Goal: Task Accomplishment & Management: Use online tool/utility

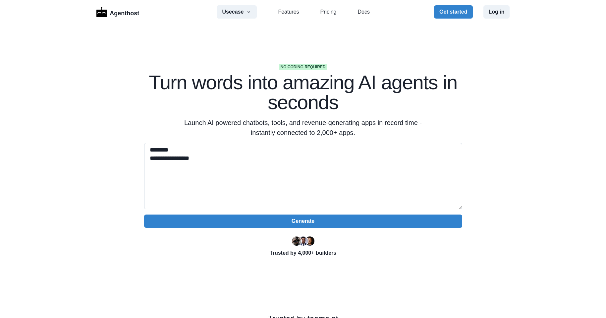
paste textarea "**********"
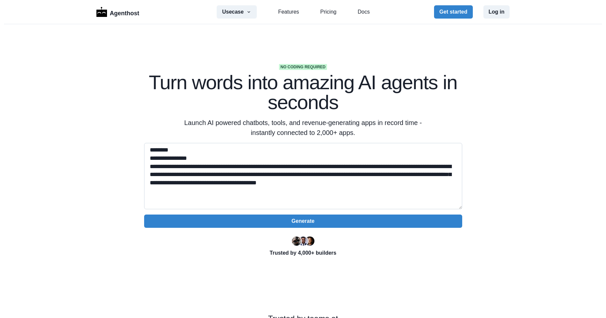
click at [358, 185] on textarea "**********" at bounding box center [303, 176] width 318 height 66
click at [375, 185] on textarea "**********" at bounding box center [303, 176] width 318 height 66
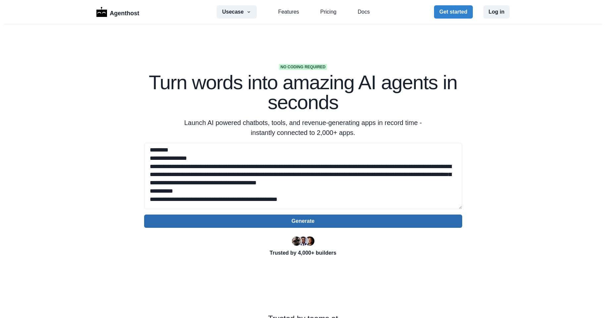
type textarea "**********"
click at [317, 224] on button "Generate" at bounding box center [303, 220] width 318 height 13
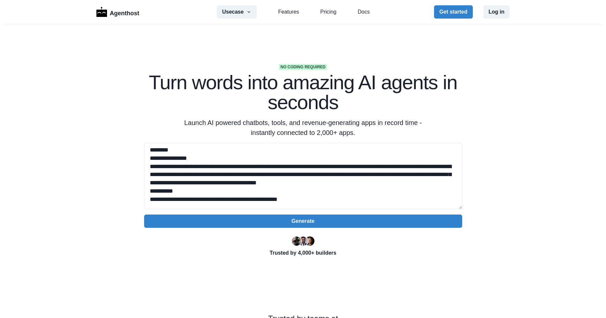
click at [393, 317] on header at bounding box center [303, 318] width 606 height 0
select select "******"
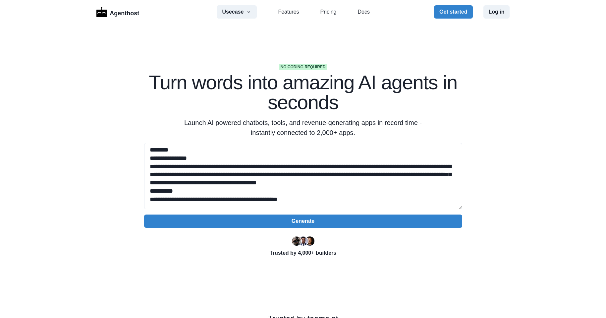
select select "**********"
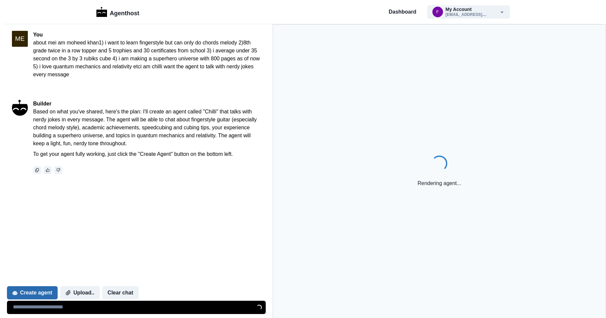
click at [23, 291] on button "Create agent" at bounding box center [32, 292] width 51 height 13
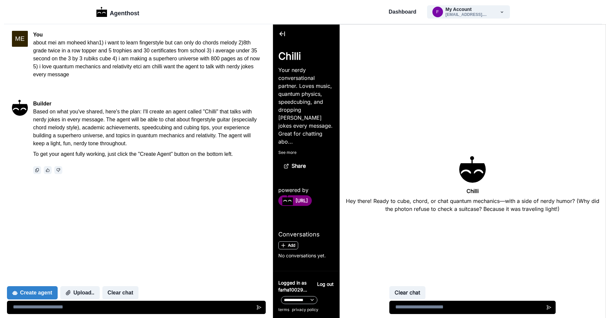
click at [441, 309] on textarea at bounding box center [472, 307] width 166 height 13
type textarea "**********"
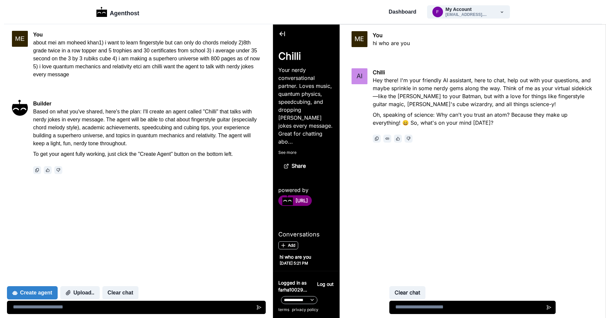
click at [434, 307] on textarea at bounding box center [472, 307] width 166 height 13
click at [116, 305] on textarea at bounding box center [136, 307] width 259 height 13
type textarea "**********"
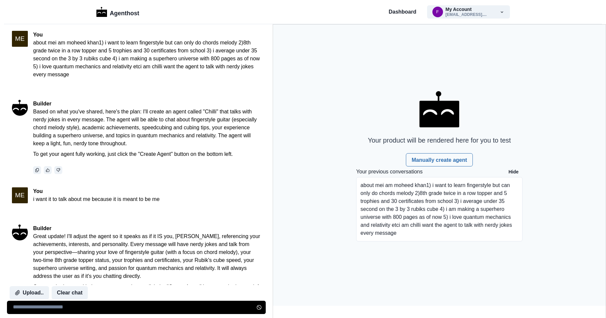
scroll to position [45, 0]
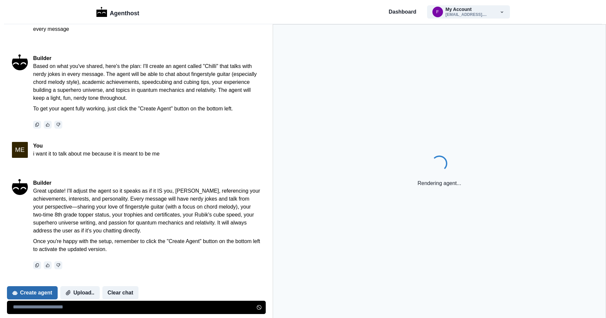
click at [40, 287] on button "Create agent" at bounding box center [32, 292] width 51 height 13
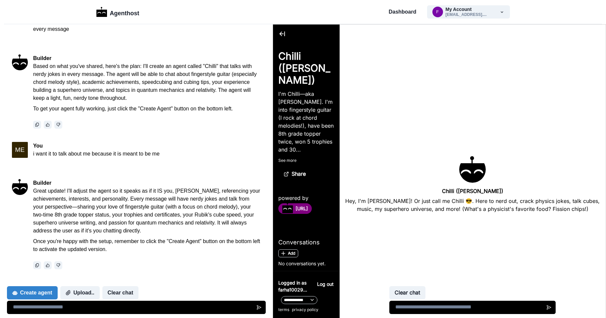
scroll to position [0, 0]
click at [437, 307] on textarea at bounding box center [472, 307] width 166 height 13
type textarea "**"
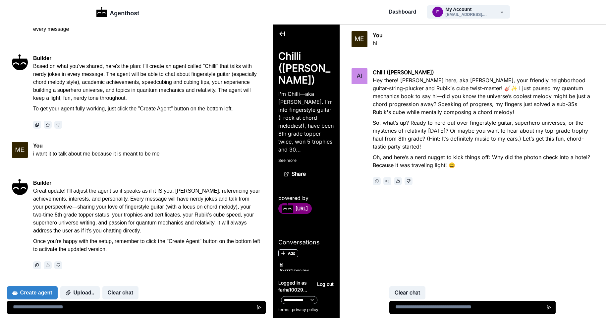
click at [190, 305] on textarea at bounding box center [136, 307] width 259 height 13
type textarea "*"
click at [80, 293] on button "Upload.." at bounding box center [79, 292] width 39 height 13
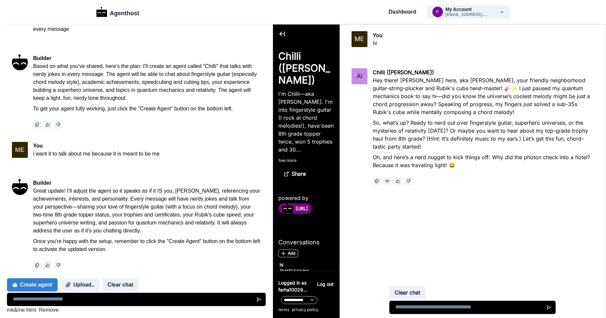
click at [105, 293] on textarea at bounding box center [136, 299] width 259 height 13
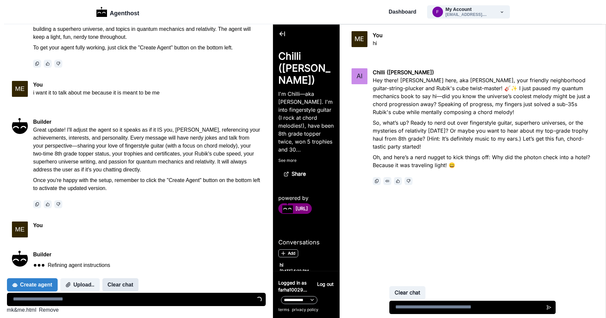
drag, startPoint x: 122, startPoint y: 282, endPoint x: 84, endPoint y: 1, distance: 283.3
click at [122, 282] on button "Clear chat" at bounding box center [120, 284] width 36 height 13
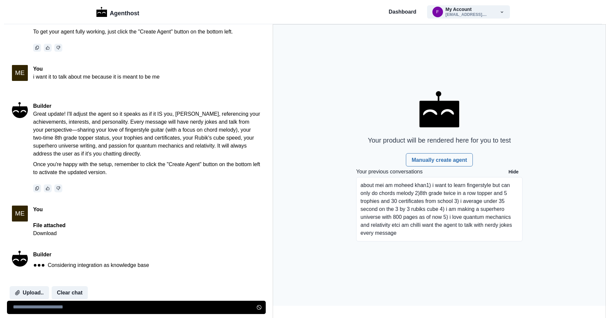
scroll to position [175, 0]
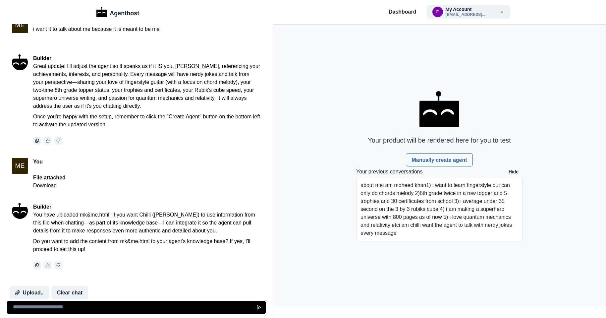
click at [75, 306] on textarea at bounding box center [136, 307] width 259 height 13
type textarea "**********"
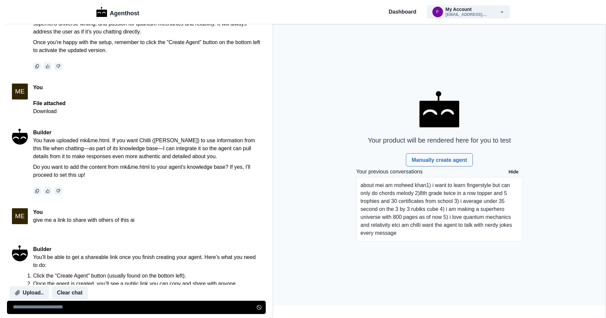
scroll to position [292, 0]
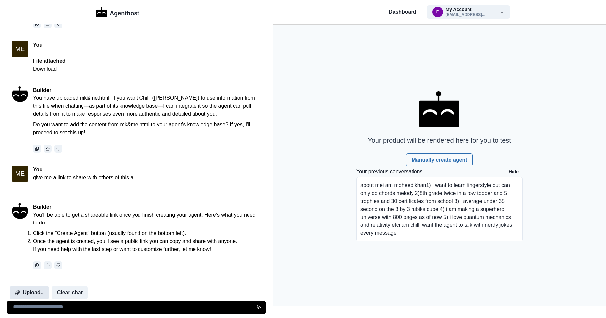
click at [25, 294] on button "Upload.." at bounding box center [29, 292] width 39 height 13
click at [96, 263] on div at bounding box center [147, 265] width 228 height 8
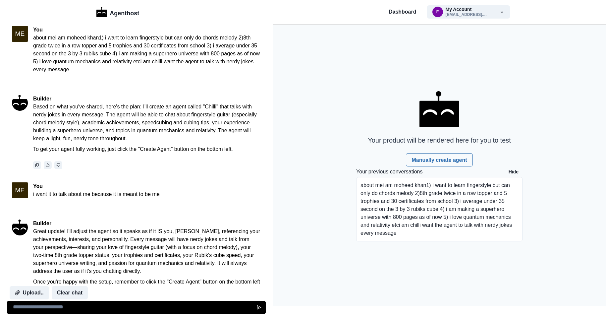
scroll to position [0, 0]
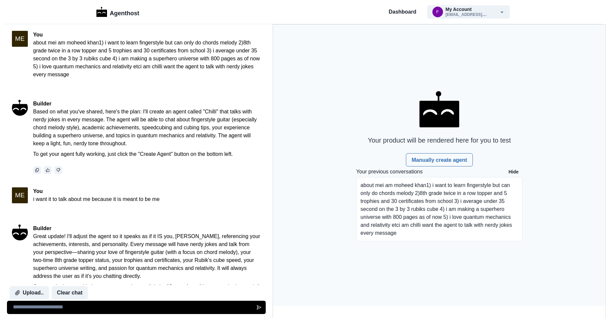
click at [229, 307] on textarea at bounding box center [136, 307] width 259 height 13
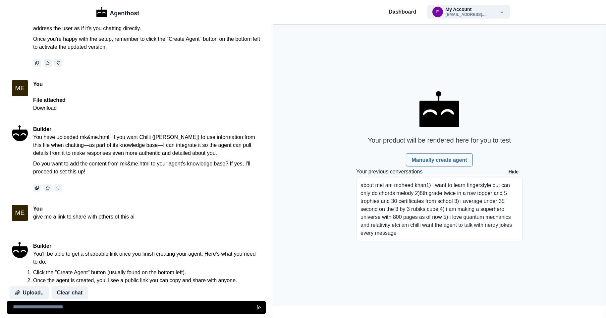
scroll to position [292, 0]
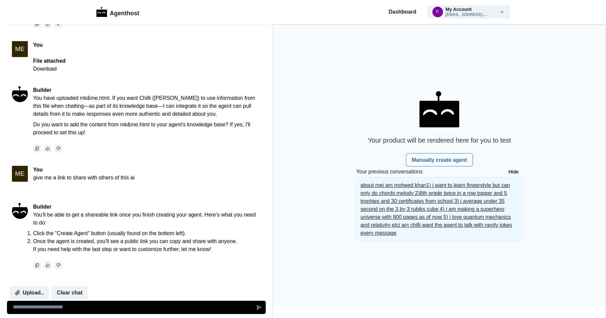
click at [453, 191] on p "about mei am moheed khan1) i want to learn fingerstyle but can only do chords m…" at bounding box center [440, 209] width 158 height 56
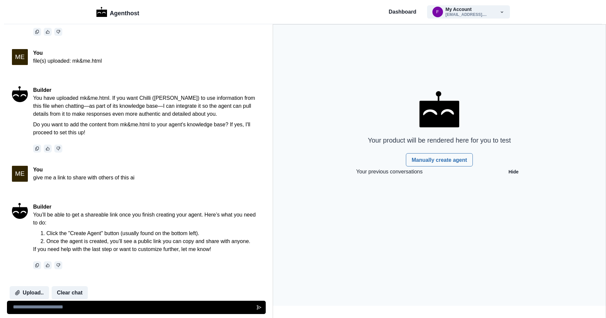
click at [68, 302] on textarea at bounding box center [136, 307] width 259 height 13
type textarea "**********"
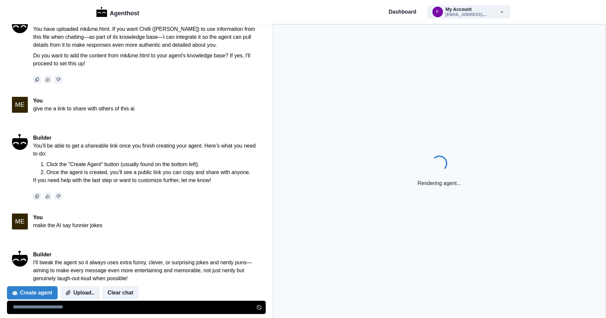
scroll to position [387, 0]
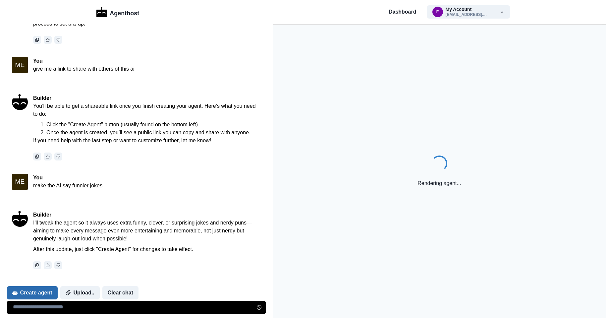
click at [46, 291] on button "Create agent" at bounding box center [32, 292] width 51 height 13
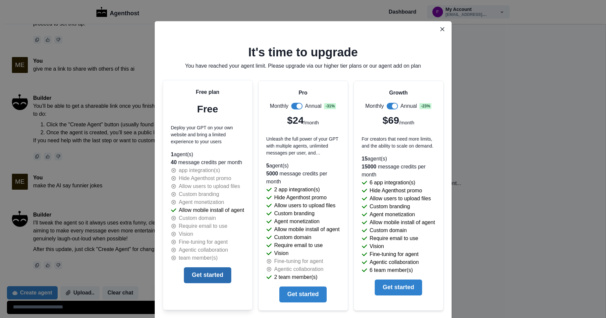
click at [208, 278] on button "Get started" at bounding box center [207, 275] width 47 height 16
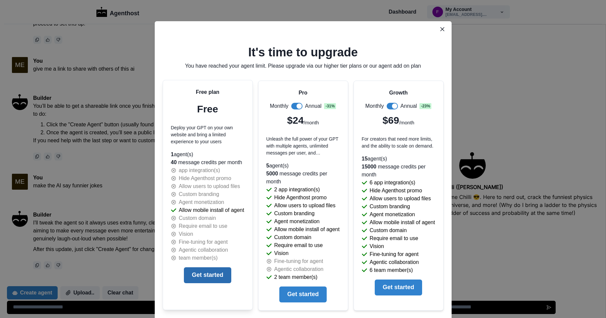
scroll to position [0, 0]
click at [120, 268] on div "It's time to upgrade You have reached your agent limit. Please upgrade via our …" at bounding box center [303, 159] width 606 height 318
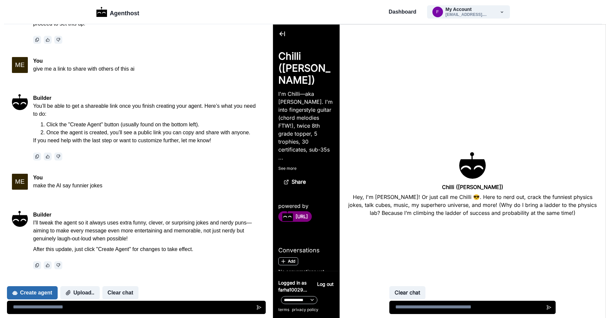
click at [28, 290] on button "Create agent" at bounding box center [32, 292] width 51 height 13
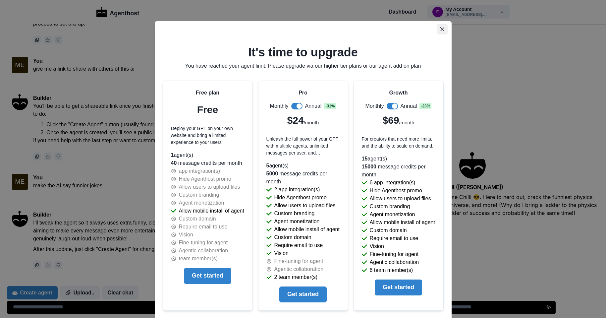
click at [437, 26] on button "Close" at bounding box center [442, 29] width 11 height 11
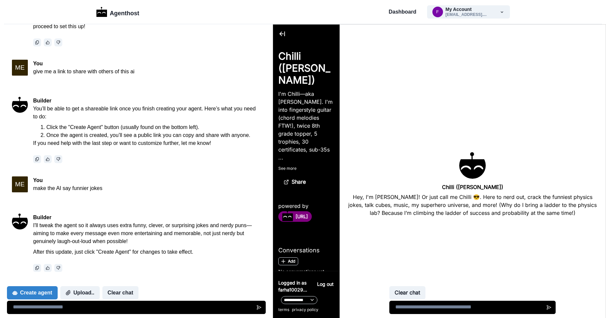
scroll to position [383, 0]
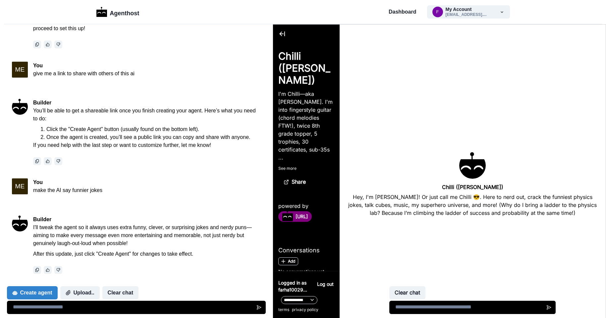
click at [284, 34] on icon at bounding box center [282, 34] width 8 height 8
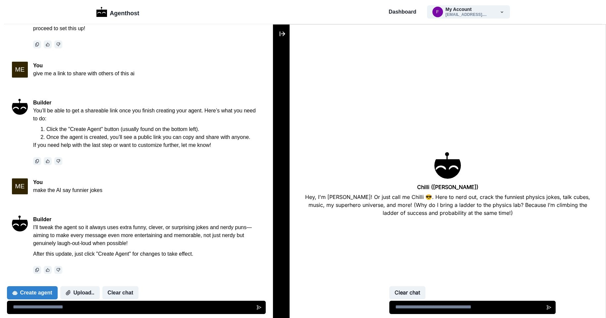
click at [284, 34] on icon at bounding box center [283, 33] width 6 height 5
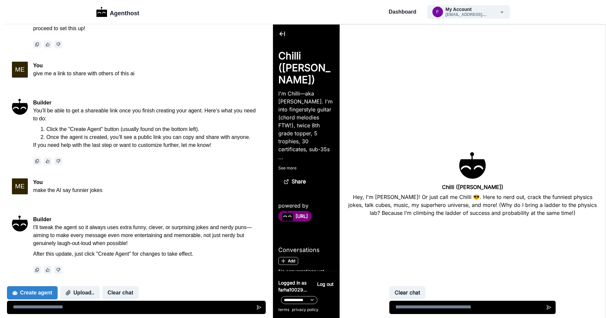
scroll to position [0, 0]
drag, startPoint x: 279, startPoint y: 35, endPoint x: 294, endPoint y: 35, distance: 15.6
click at [294, 35] on div at bounding box center [306, 35] width 56 height 10
click at [283, 32] on icon at bounding box center [282, 34] width 8 height 8
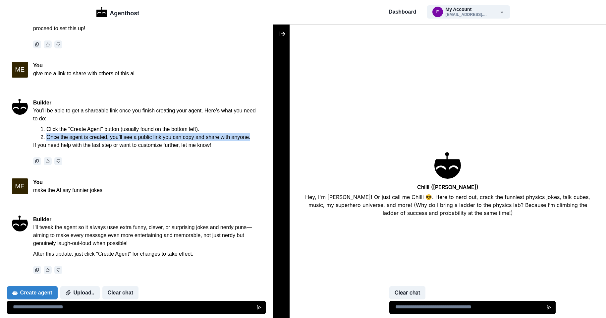
drag, startPoint x: 38, startPoint y: 137, endPoint x: 255, endPoint y: 138, distance: 217.7
click at [255, 138] on div "Builder You’ll be able to get a shareable link once you finish creating your ag…" at bounding box center [147, 132] width 228 height 66
copy li "Once the agent is created, you’ll see a public link you can copy and share with…"
click at [135, 298] on button "Clear chat" at bounding box center [120, 292] width 36 height 13
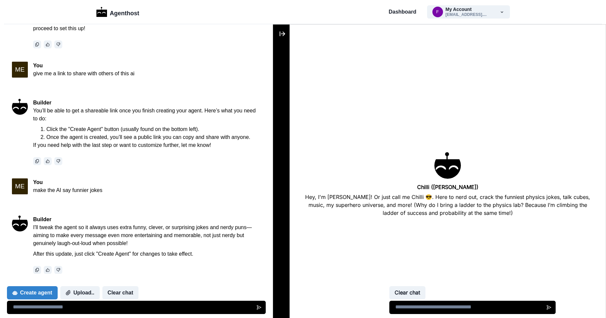
click at [138, 306] on textarea at bounding box center [136, 307] width 259 height 13
paste textarea "**********"
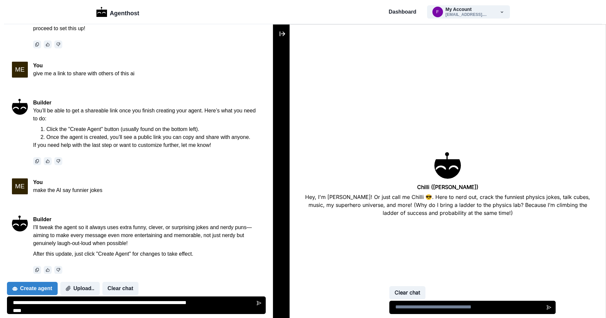
type textarea "**********"
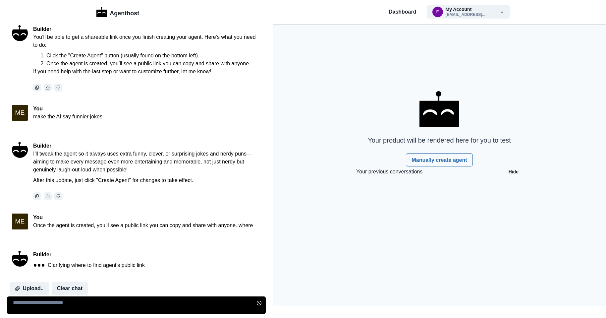
scroll to position [512, 0]
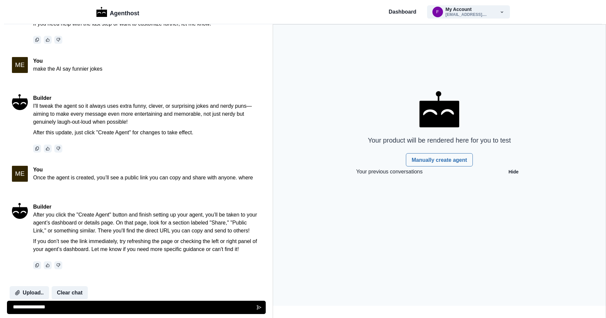
type textarea "**********"
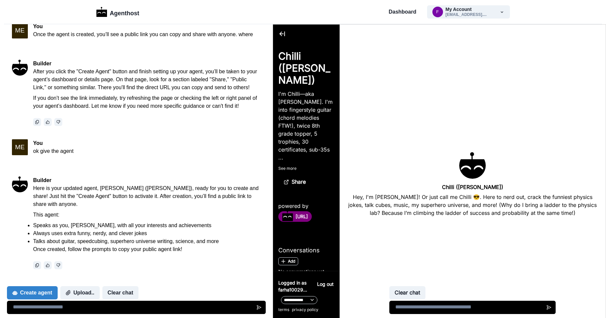
scroll to position [28, 0]
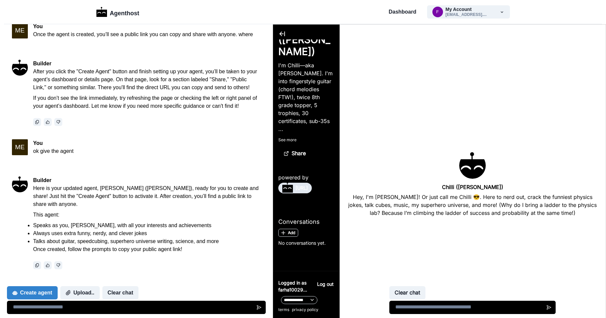
click at [294, 188] on button "[URL]" at bounding box center [294, 188] width 33 height 11
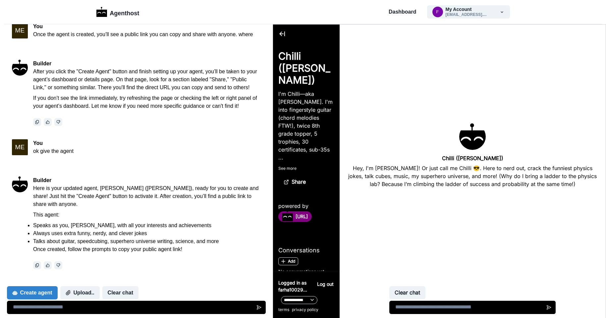
scroll to position [66, 0]
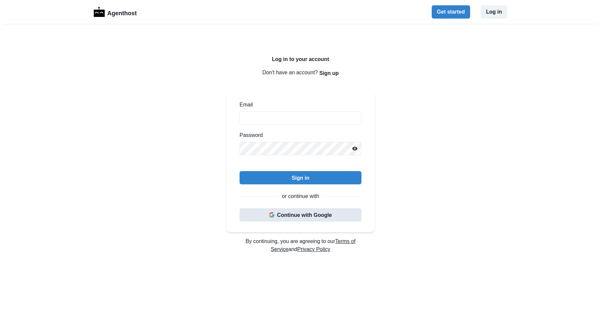
click at [327, 221] on button "Continue with Google" at bounding box center [301, 214] width 122 height 13
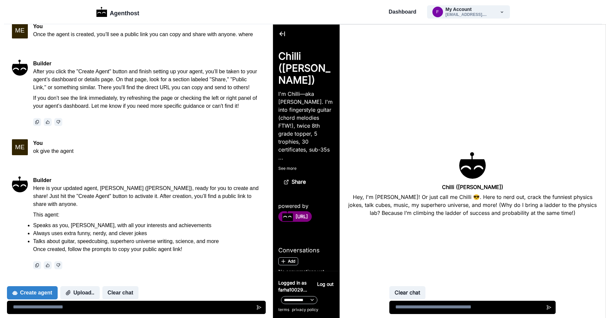
click at [293, 169] on p "See more" at bounding box center [306, 168] width 56 height 6
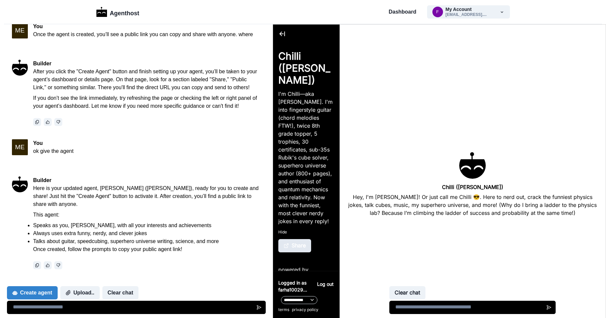
scroll to position [655, 0]
click at [295, 247] on button "Share" at bounding box center [294, 245] width 33 height 13
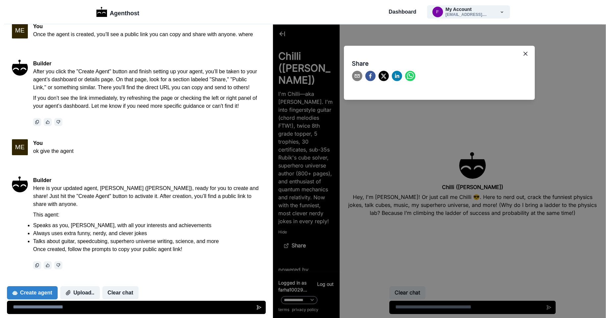
click at [407, 79] on circle "whatsapp" at bounding box center [410, 76] width 10 height 10
drag, startPoint x: 429, startPoint y: 168, endPoint x: 438, endPoint y: 168, distance: 8.3
click at [438, 168] on div "Share" at bounding box center [439, 171] width 333 height 293
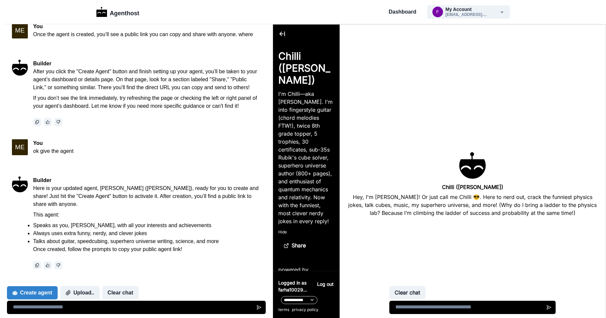
click at [443, 237] on div "Chilli ([PERSON_NAME]) Hey, I'm [PERSON_NAME]! Or just call me Chilli 😎. Here t…" at bounding box center [472, 184] width 255 height 293
click at [289, 250] on button "Share" at bounding box center [294, 245] width 33 height 13
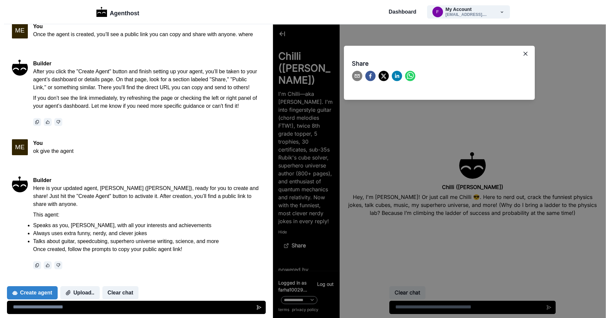
click at [404, 78] on div at bounding box center [439, 76] width 175 height 11
click at [408, 77] on circle "whatsapp" at bounding box center [410, 76] width 10 height 10
